Goal: Task Accomplishment & Management: Complete application form

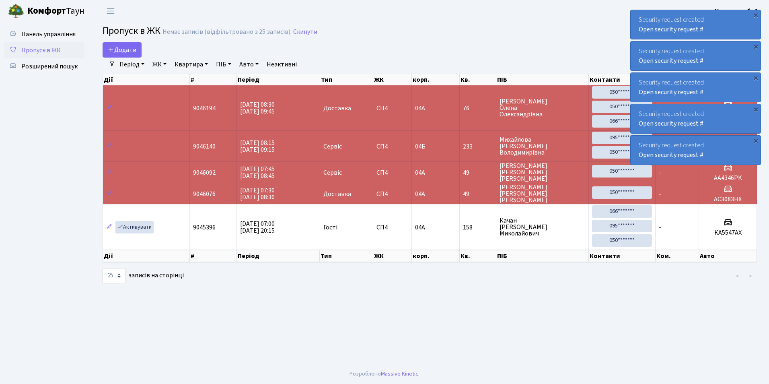
select select "25"
click at [125, 49] on span "Додати" at bounding box center [122, 49] width 29 height 9
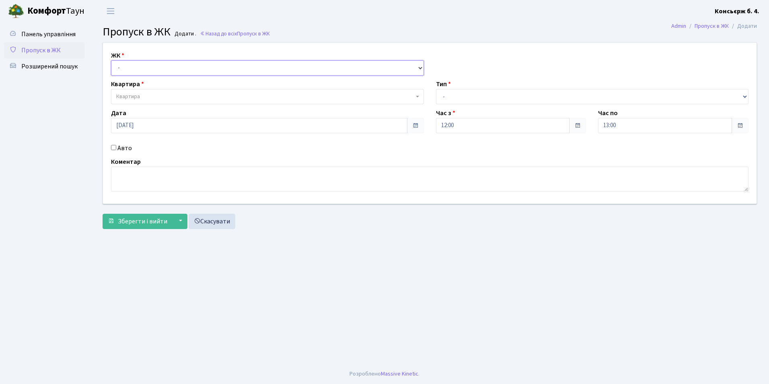
click at [139, 68] on select "- СП4, Столичне шосе, 5" at bounding box center [267, 67] width 313 height 15
select select "325"
click at [111, 60] on select "- СП4, Столичне шосе, 5" at bounding box center [267, 67] width 313 height 15
select select
click at [121, 93] on span "Квартира" at bounding box center [128, 97] width 24 height 8
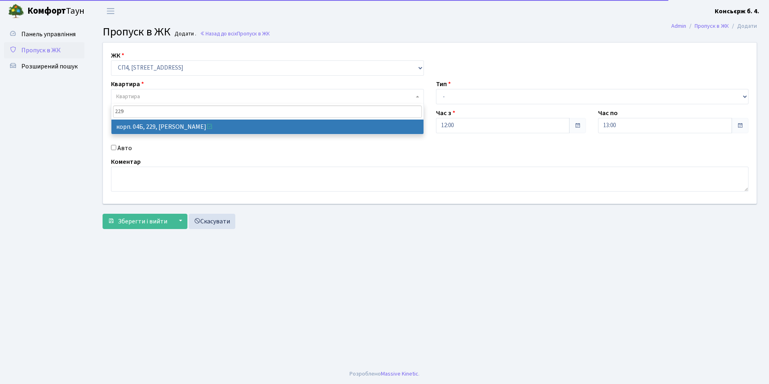
type input "229"
select select "21257"
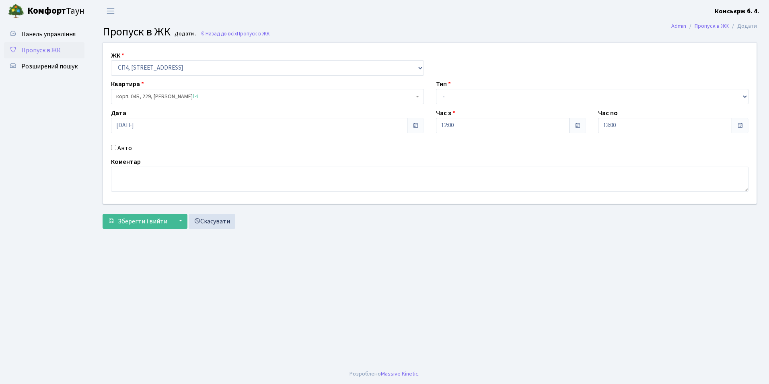
click at [114, 146] on input "Авто" at bounding box center [113, 147] width 5 height 5
checkbox input "true"
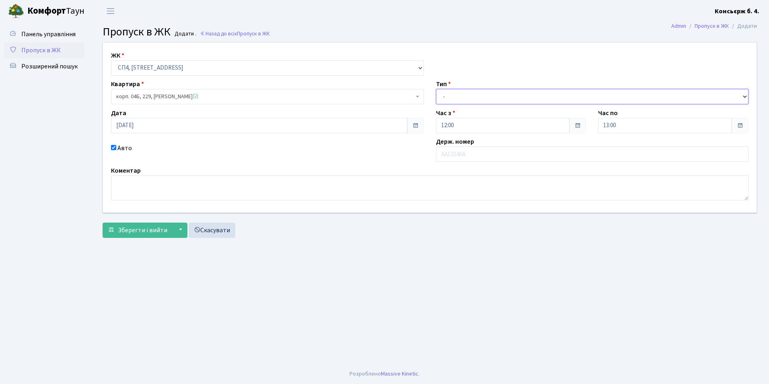
click at [517, 95] on select "- Доставка Таксі Гості Сервіс" at bounding box center [592, 96] width 313 height 15
select select "18"
click at [436, 89] on select "- Доставка Таксі Гості Сервіс" at bounding box center [592, 96] width 313 height 15
click at [485, 157] on input "text" at bounding box center [592, 153] width 313 height 15
paste input "5"
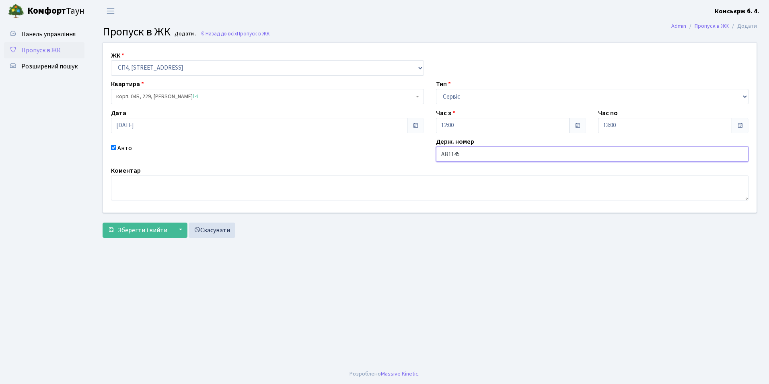
paste input "5"
click at [444, 154] on input "АВ11455В" at bounding box center [592, 153] width 313 height 15
click at [473, 152] on input "АВ11455В" at bounding box center [592, 153] width 313 height 15
click at [440, 155] on input "АВ11455В" at bounding box center [592, 153] width 313 height 15
click at [456, 154] on input "АВ11455В" at bounding box center [592, 153] width 313 height 15
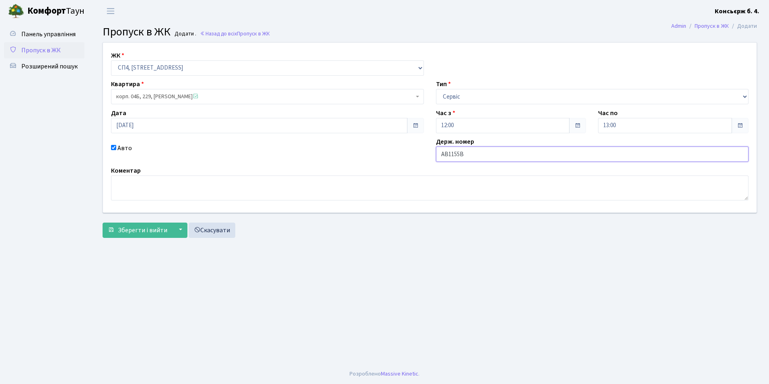
drag, startPoint x: 475, startPoint y: 151, endPoint x: 470, endPoint y: 154, distance: 5.0
click at [470, 154] on input "АВ1155В" at bounding box center [592, 153] width 313 height 15
type input "АВ1155ВА"
click at [133, 230] on span "Зберегти і вийти" at bounding box center [142, 230] width 49 height 9
click at [177, 226] on button "▼" at bounding box center [179, 229] width 15 height 15
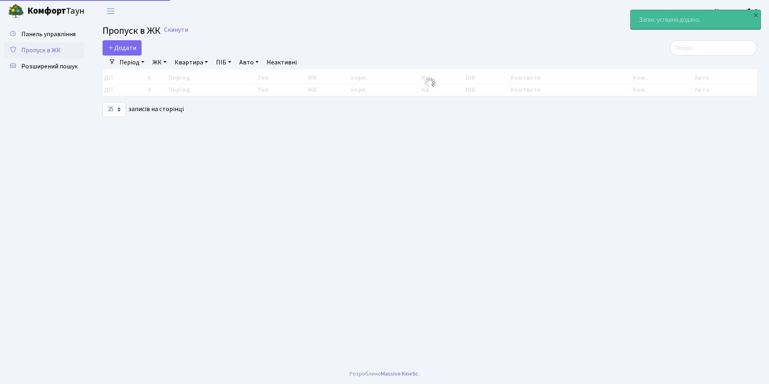
select select "25"
click at [177, 226] on main "Admin Пропуск в ЖК Список Пропуск в ЖК Скинути Додати Фільтри Період 06.10.2025…" at bounding box center [430, 193] width 679 height 342
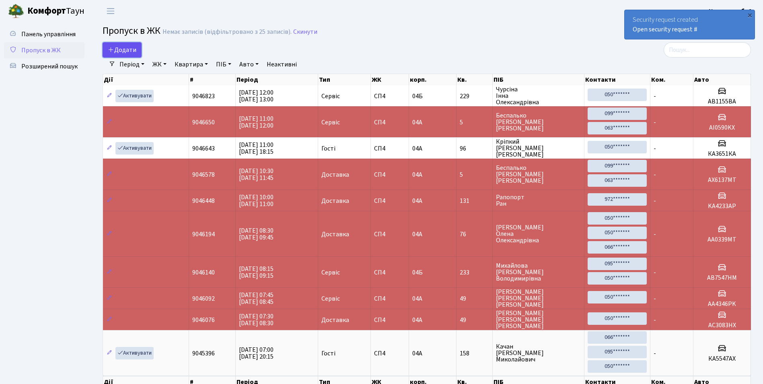
click at [113, 54] on span "Додати" at bounding box center [122, 49] width 29 height 9
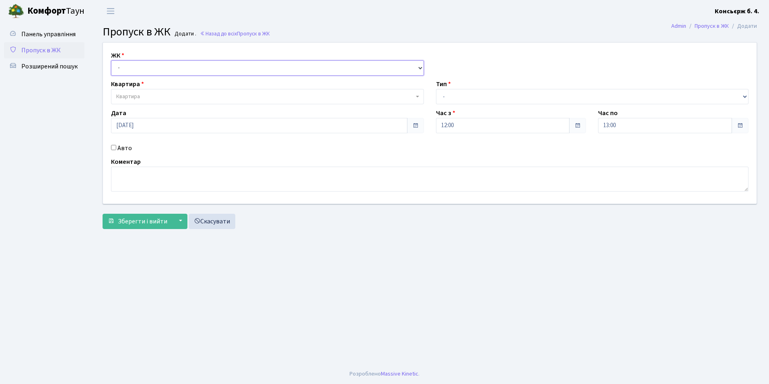
click at [130, 62] on select "- [STREET_ADDRESS]" at bounding box center [267, 67] width 313 height 15
select select "325"
click at [111, 60] on select "- [STREET_ADDRESS]" at bounding box center [267, 67] width 313 height 15
select select
click at [130, 94] on span "Квартира" at bounding box center [128, 97] width 24 height 8
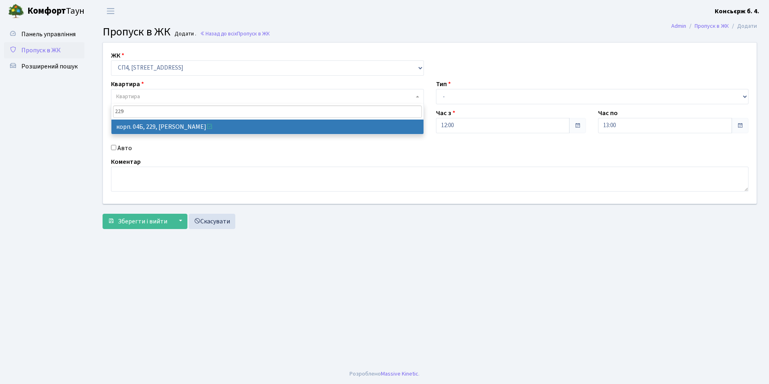
type input "229"
select select "21257"
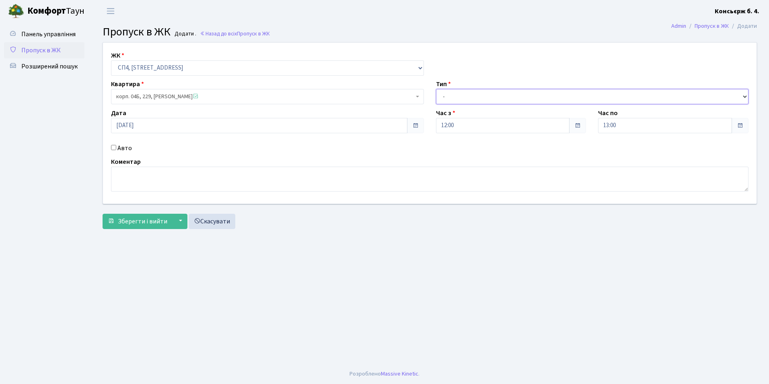
click at [462, 95] on select "- Доставка Таксі Гості Сервіс" at bounding box center [592, 96] width 313 height 15
select select "18"
click at [436, 89] on select "- Доставка Таксі Гості Сервіс" at bounding box center [592, 96] width 313 height 15
click at [115, 147] on input "Авто" at bounding box center [113, 147] width 5 height 5
checkbox input "true"
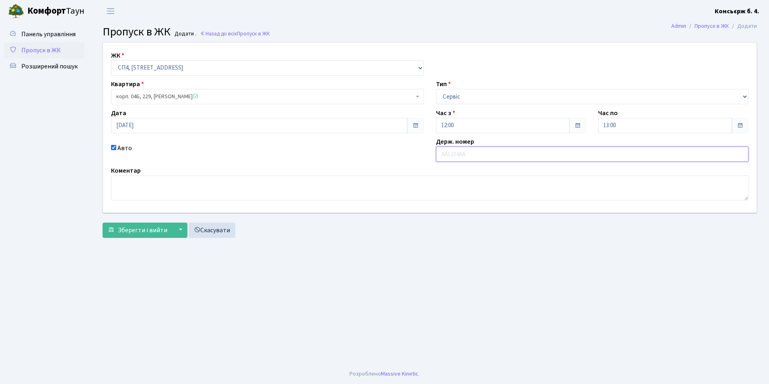
click at [461, 159] on input "text" at bounding box center [592, 153] width 313 height 15
type input "АН8078АТ"
click at [139, 229] on span "Зберегти і вийти" at bounding box center [142, 230] width 49 height 9
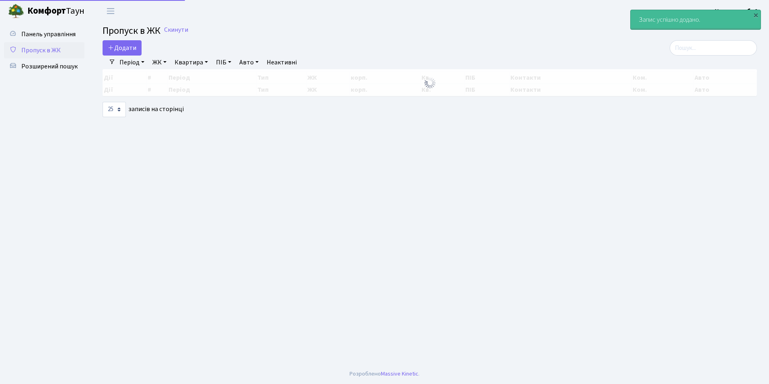
select select "25"
